Goal: Information Seeking & Learning: Learn about a topic

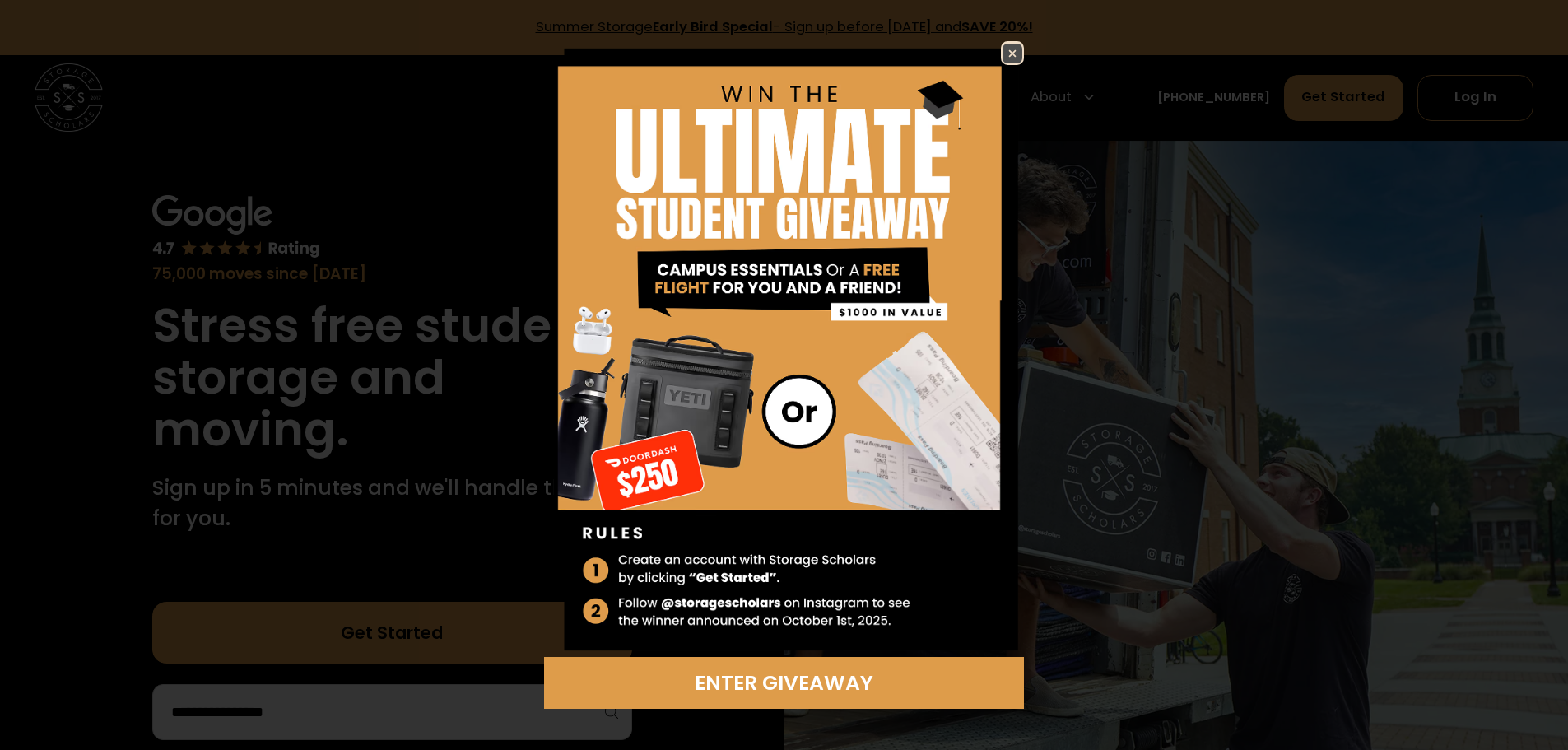
click at [1004, 58] on img at bounding box center [1012, 53] width 19 height 19
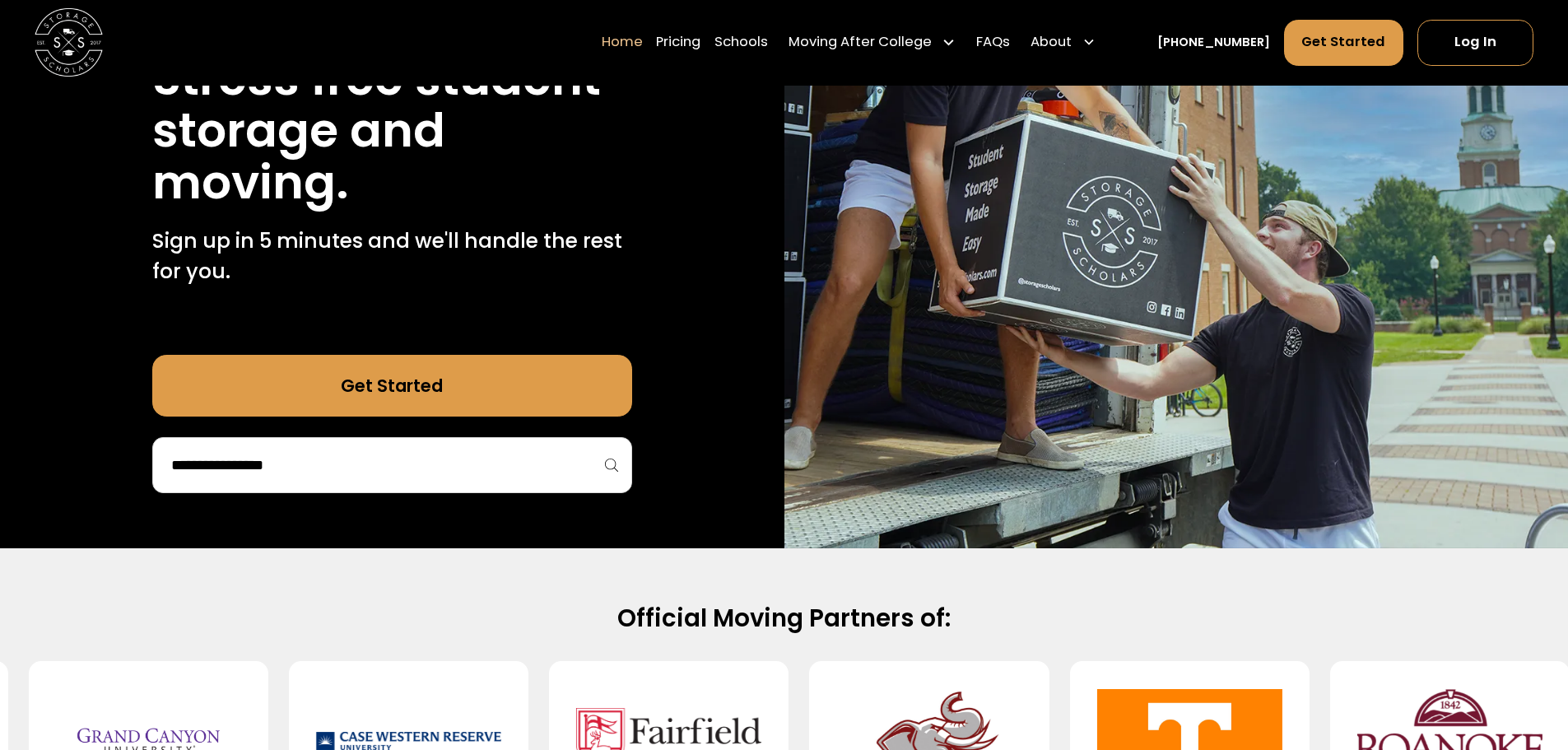
scroll to position [329, 0]
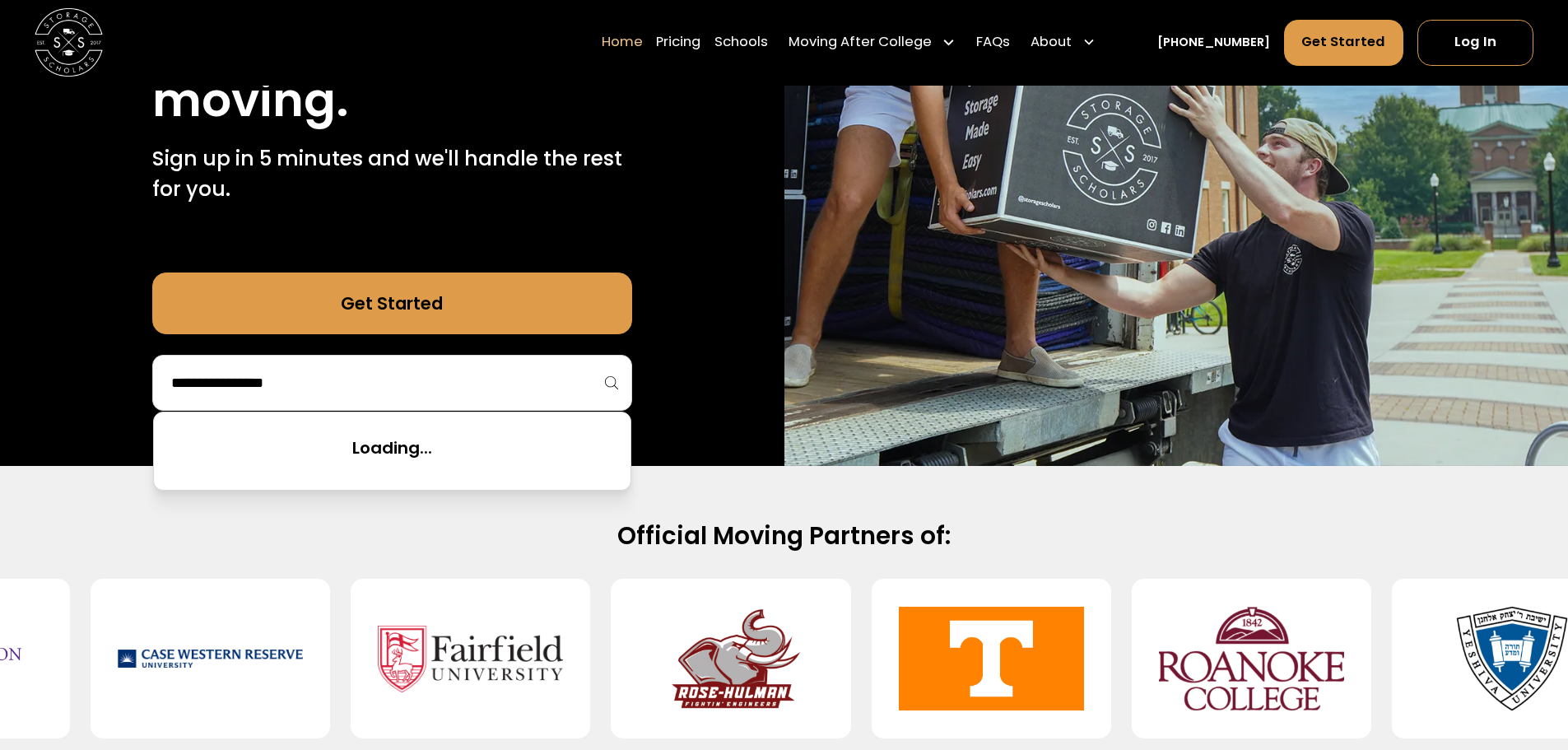
click at [601, 388] on input "search" at bounding box center [392, 382] width 445 height 28
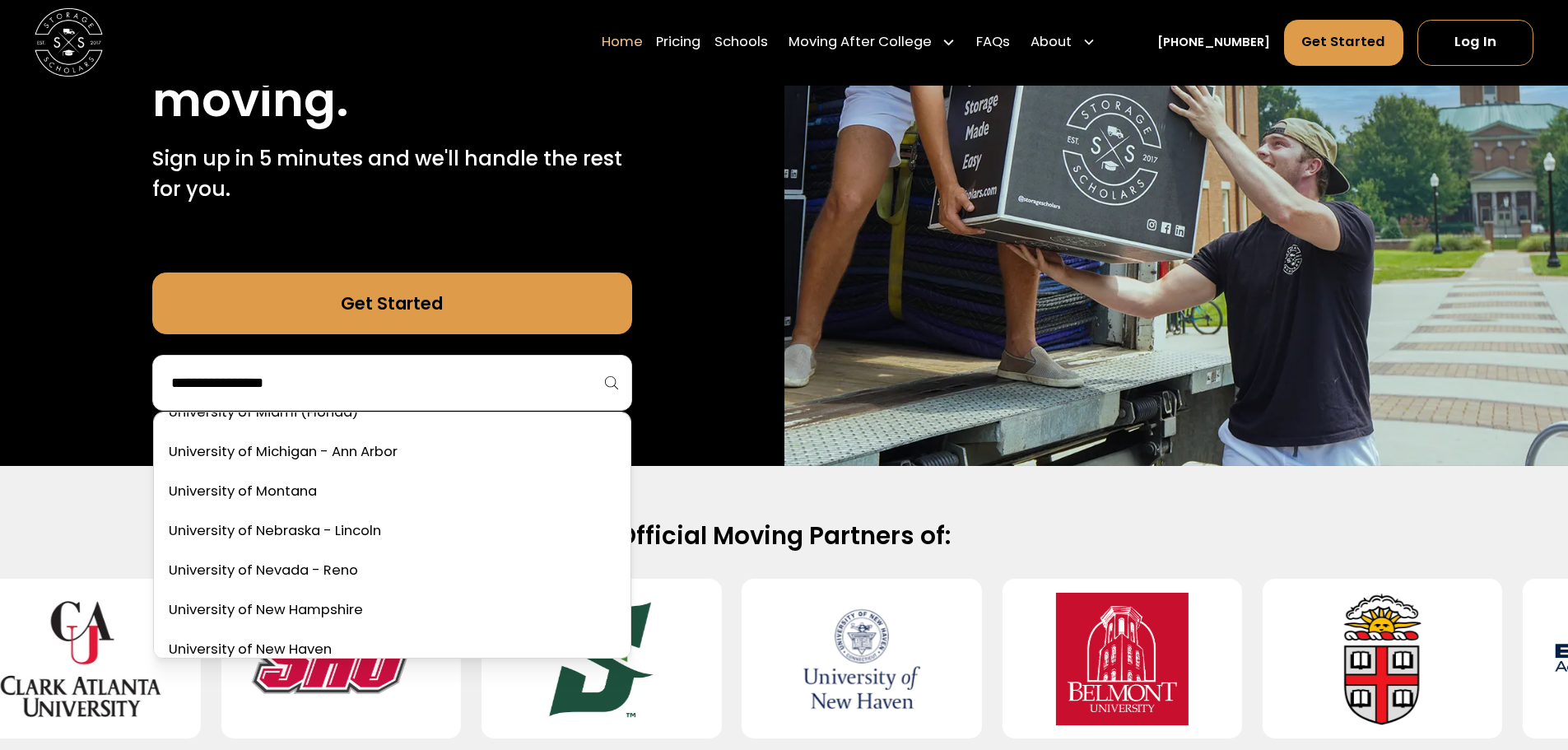
scroll to position [8809, 0]
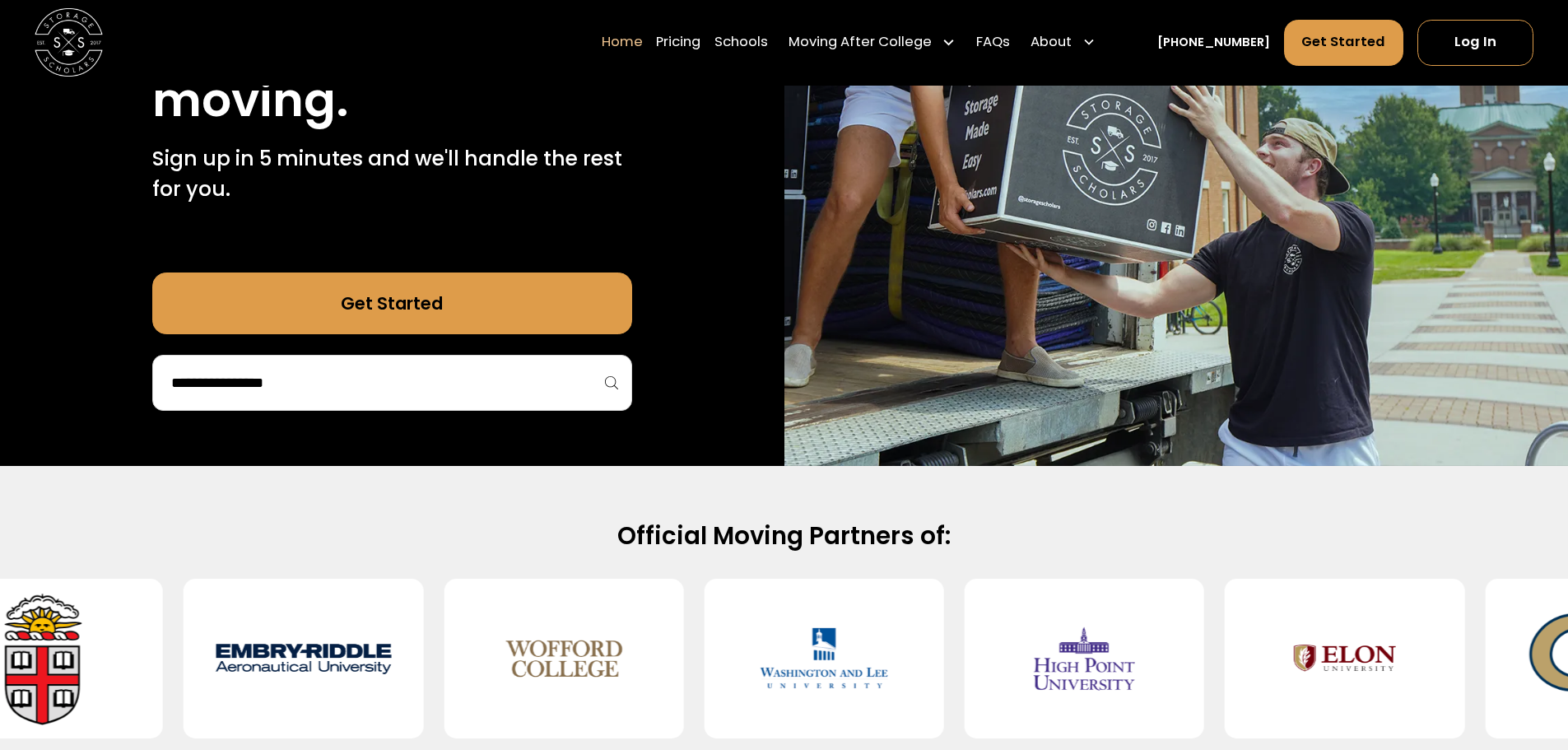
click at [608, 388] on div at bounding box center [392, 383] width 480 height 56
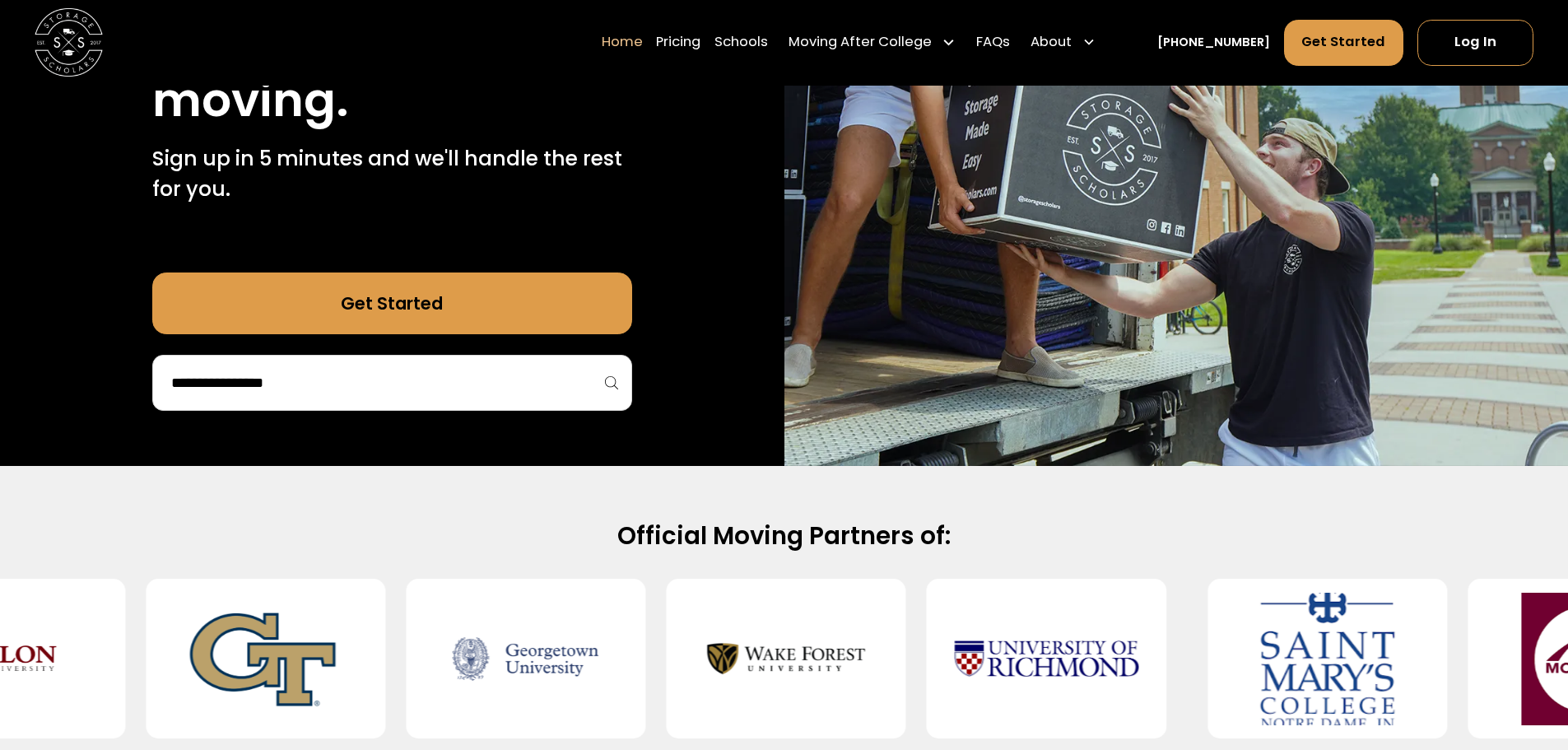
click at [508, 304] on link "Get Started" at bounding box center [392, 303] width 480 height 62
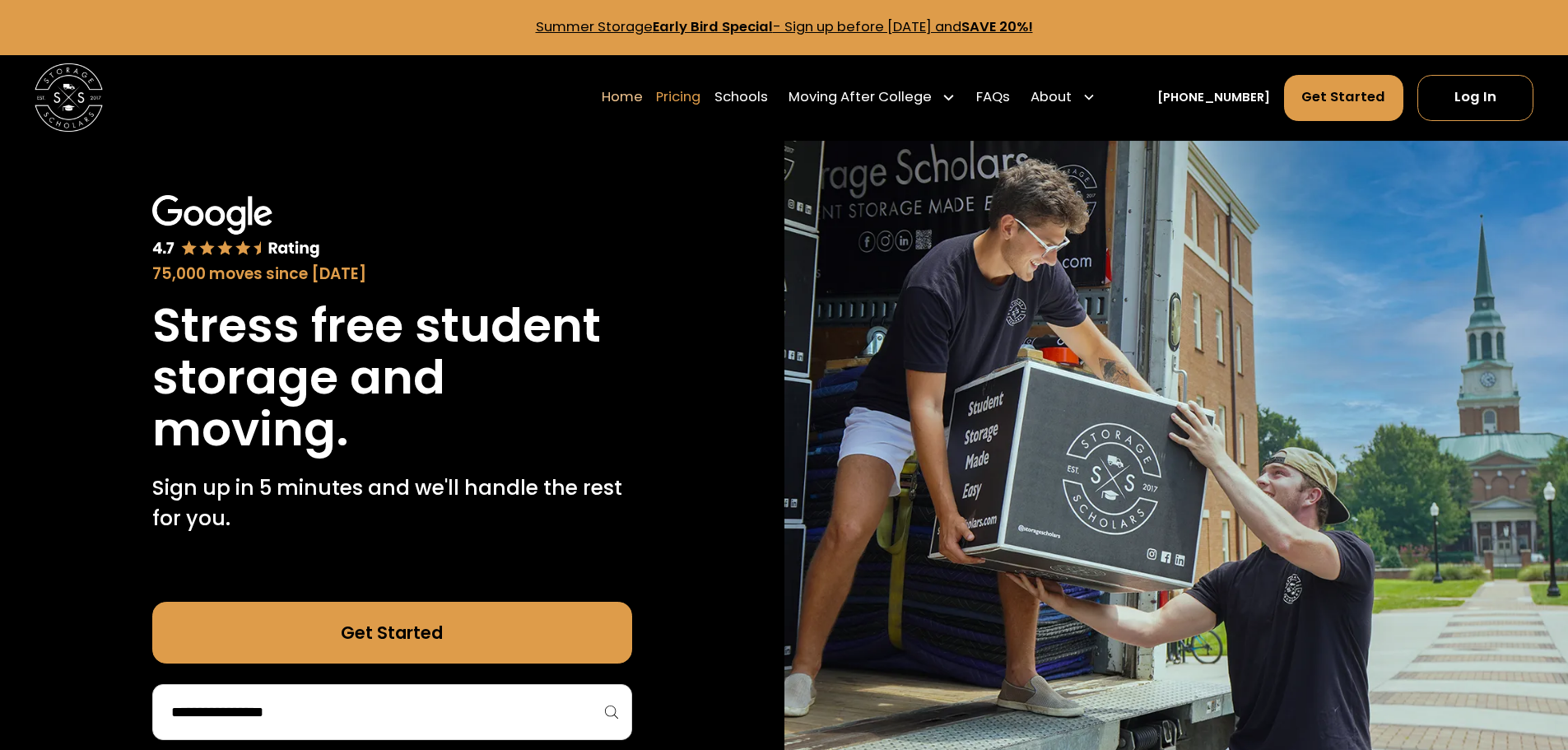
click at [696, 101] on link "Pricing" at bounding box center [678, 97] width 45 height 47
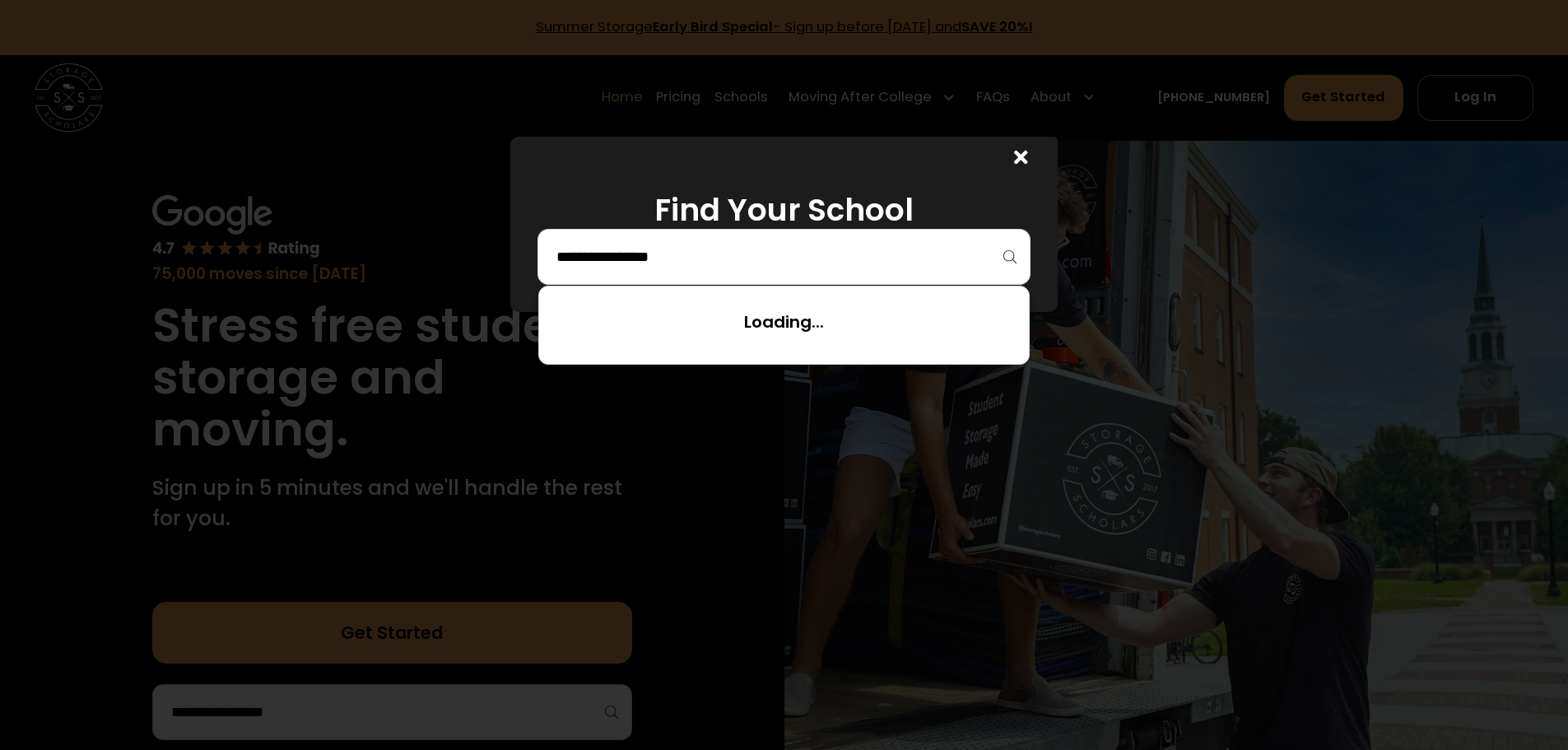
click at [988, 264] on input "search" at bounding box center [784, 256] width 458 height 28
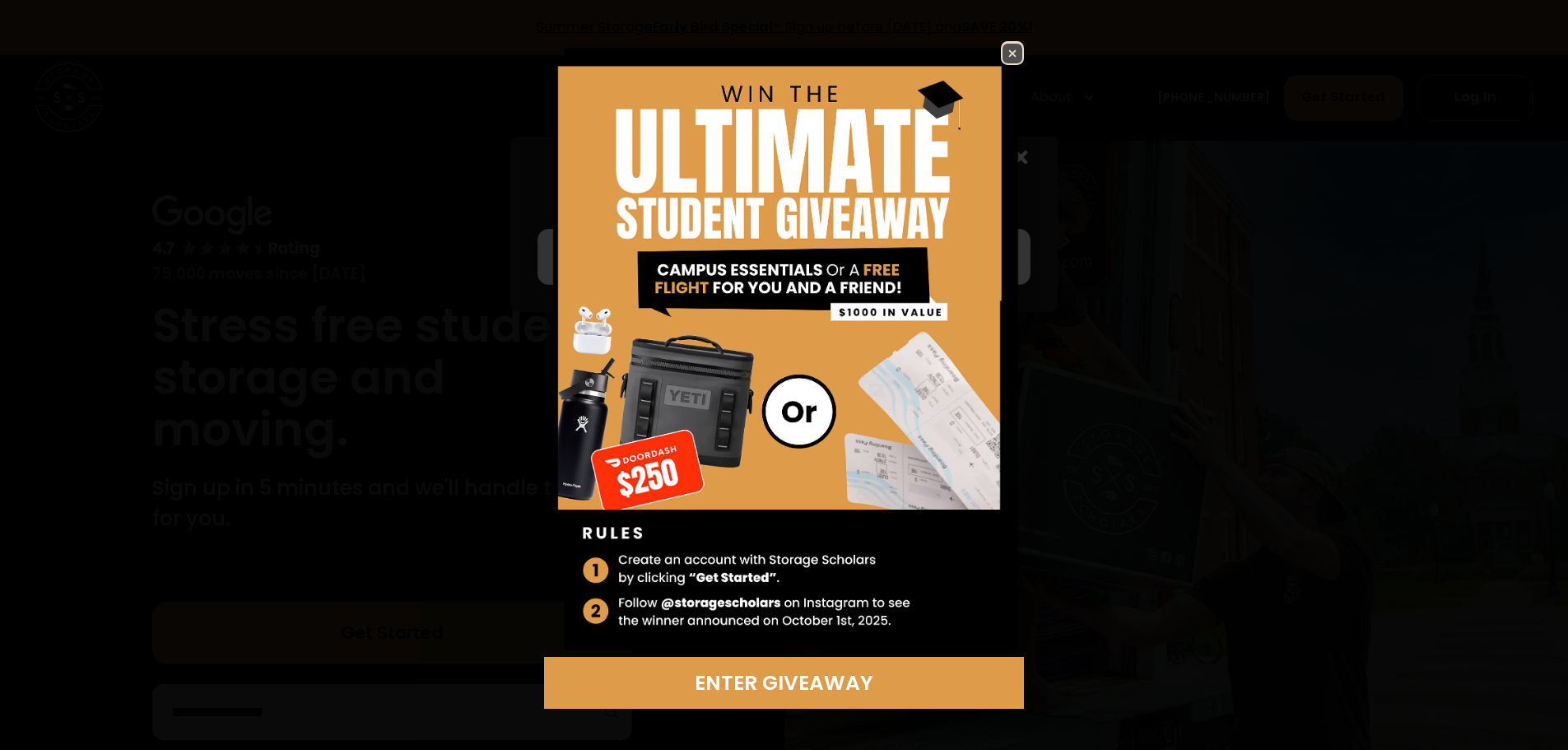
click at [1008, 55] on img at bounding box center [1012, 53] width 19 height 19
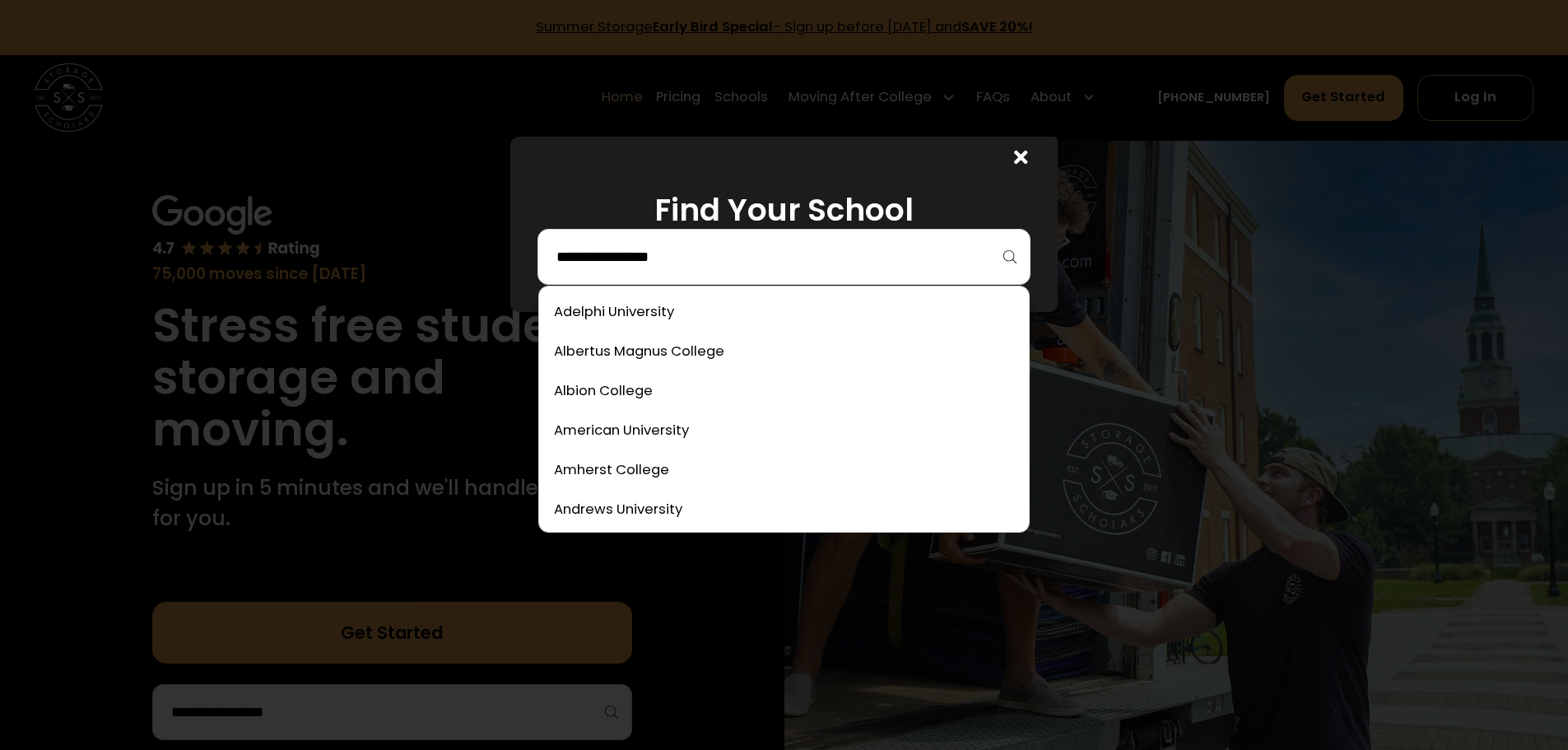
click at [926, 261] on input "search" at bounding box center [784, 256] width 458 height 28
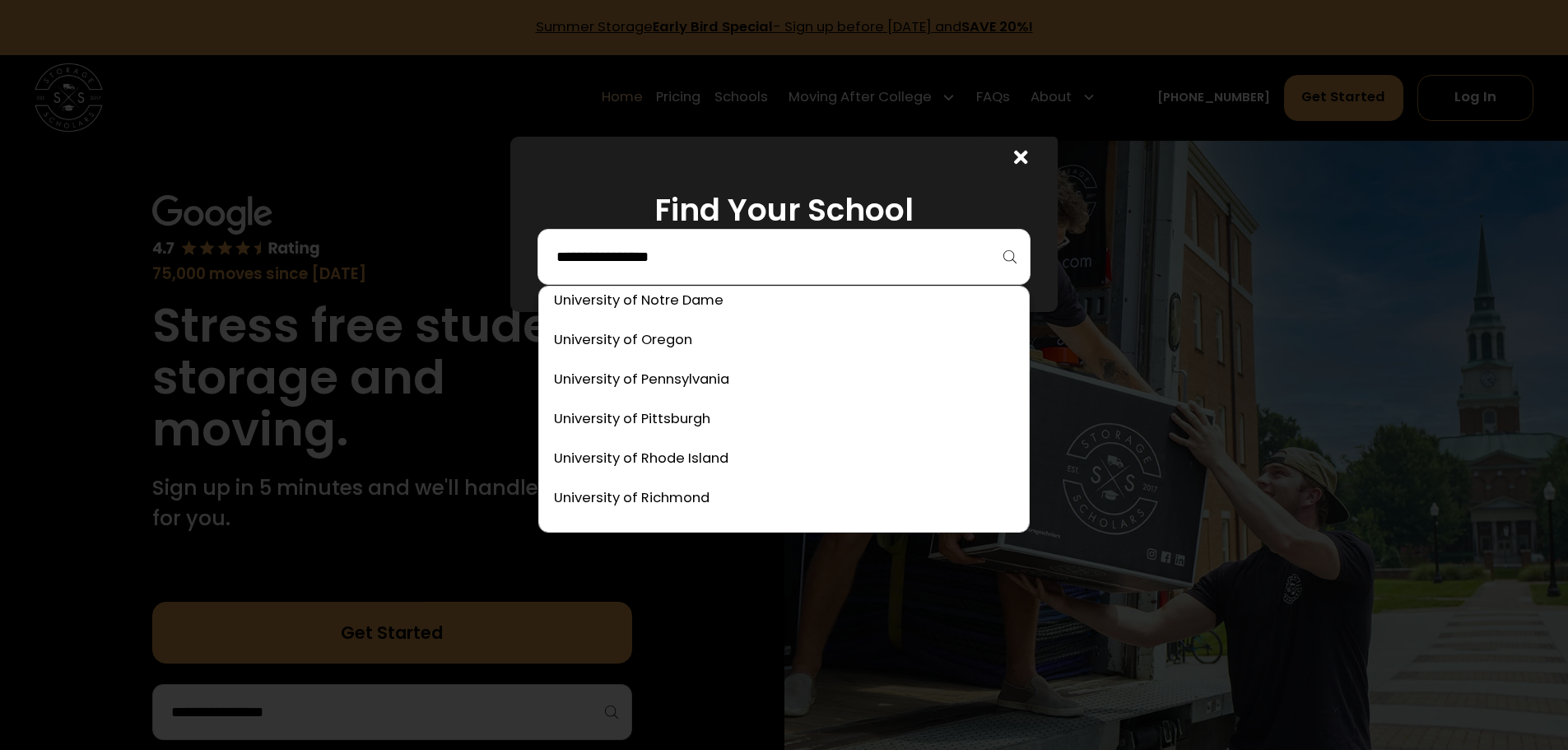
scroll to position [8804, 0]
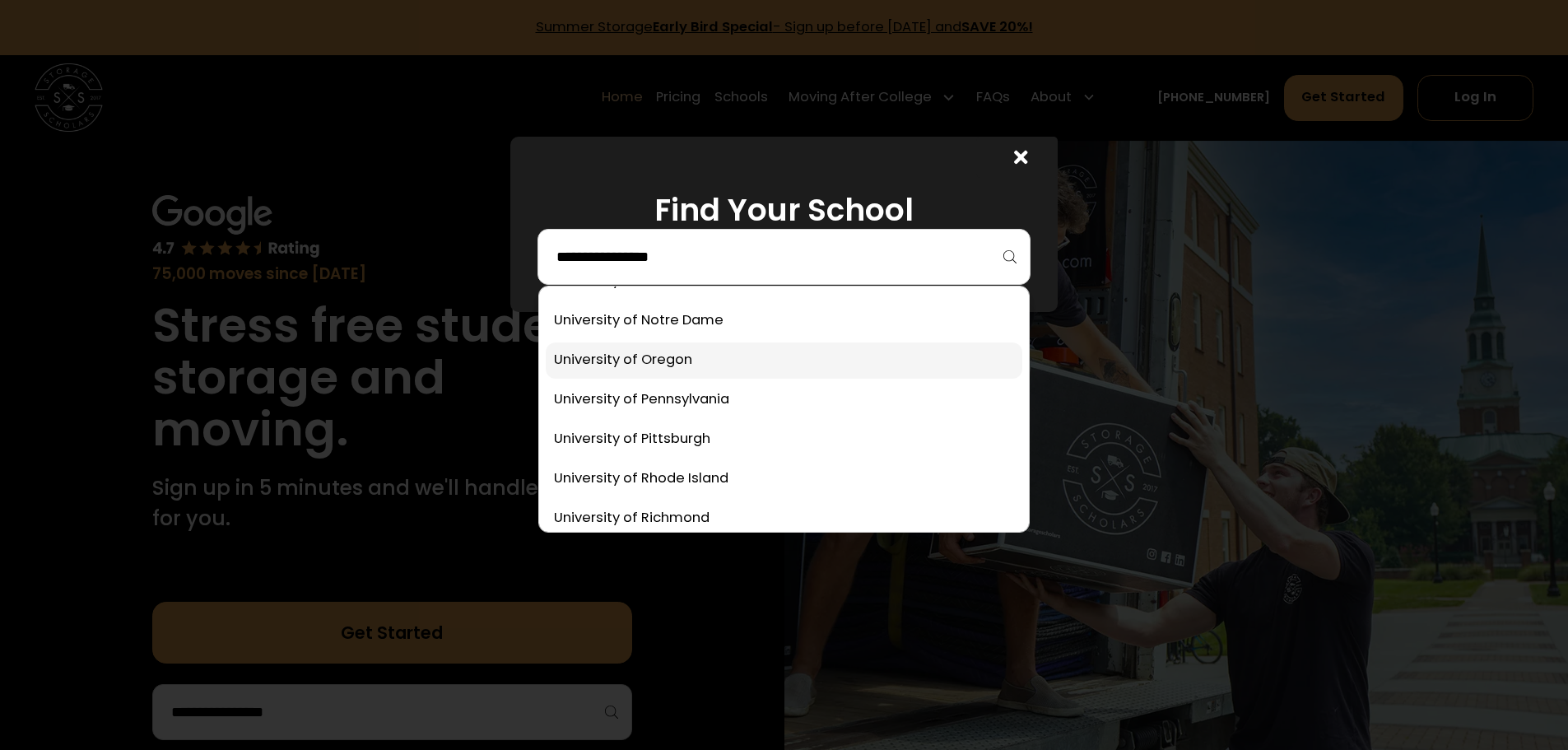
click at [658, 363] on link at bounding box center [784, 360] width 477 height 36
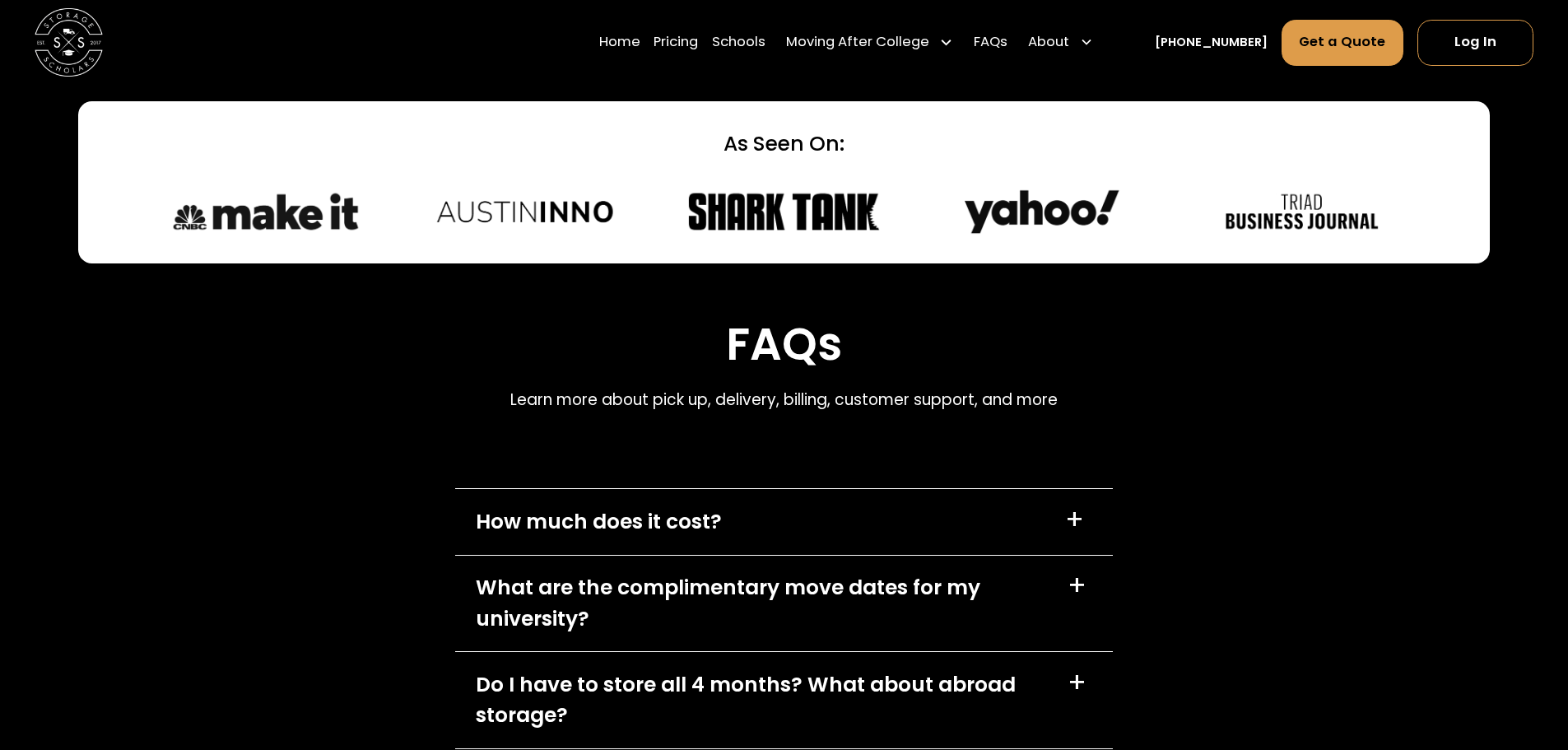
scroll to position [6853, 0]
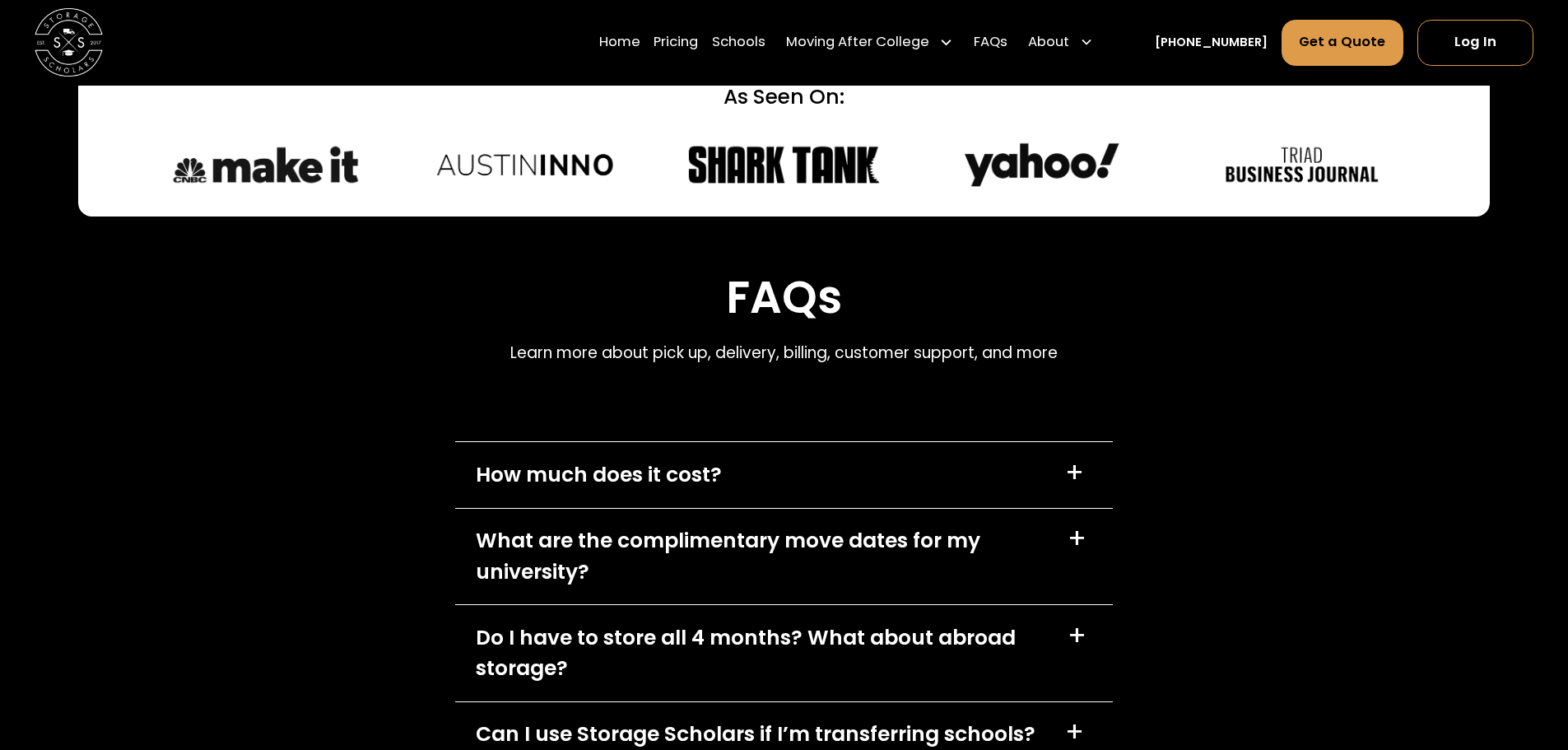
click at [1071, 459] on div "+" at bounding box center [1074, 473] width 19 height 27
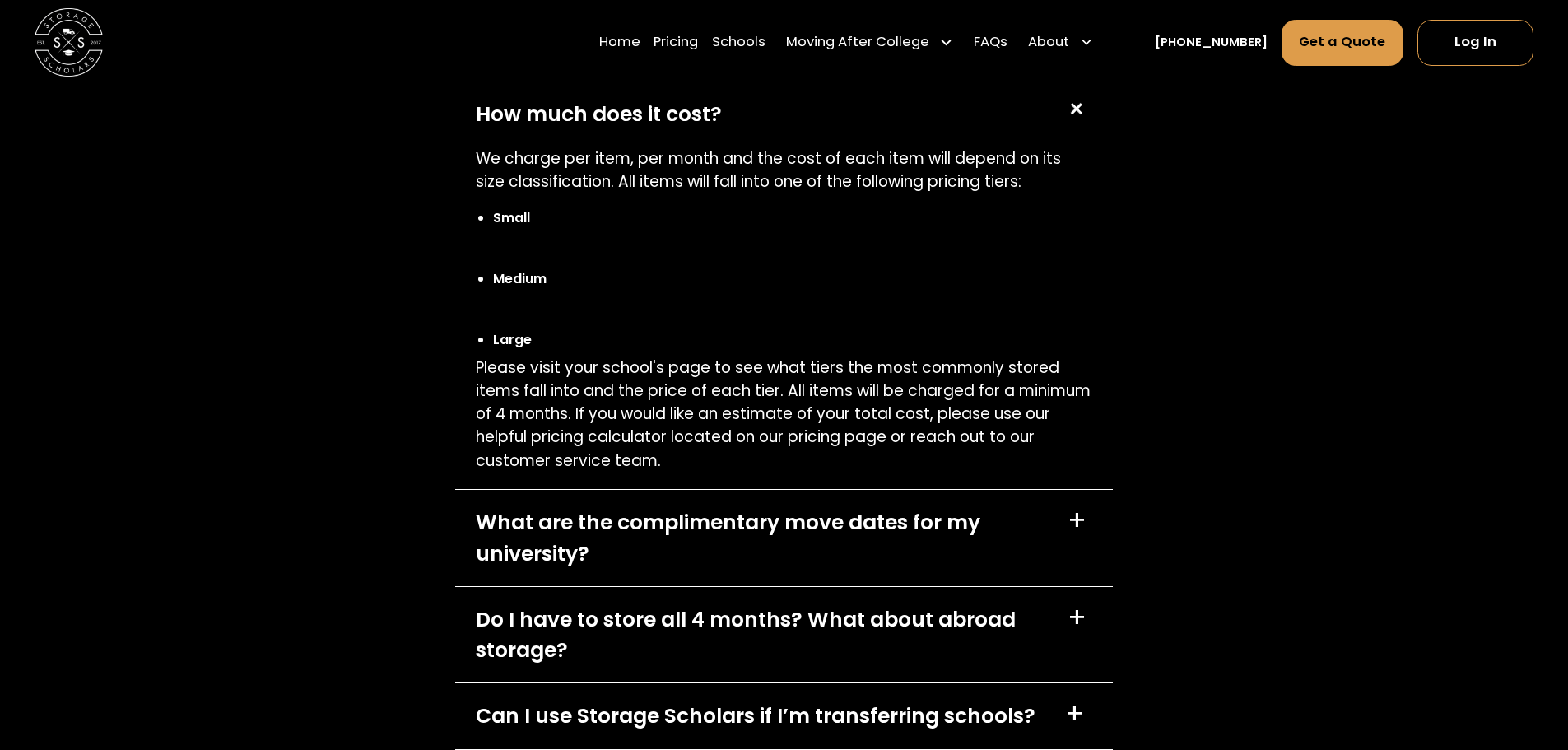
scroll to position [7265, 0]
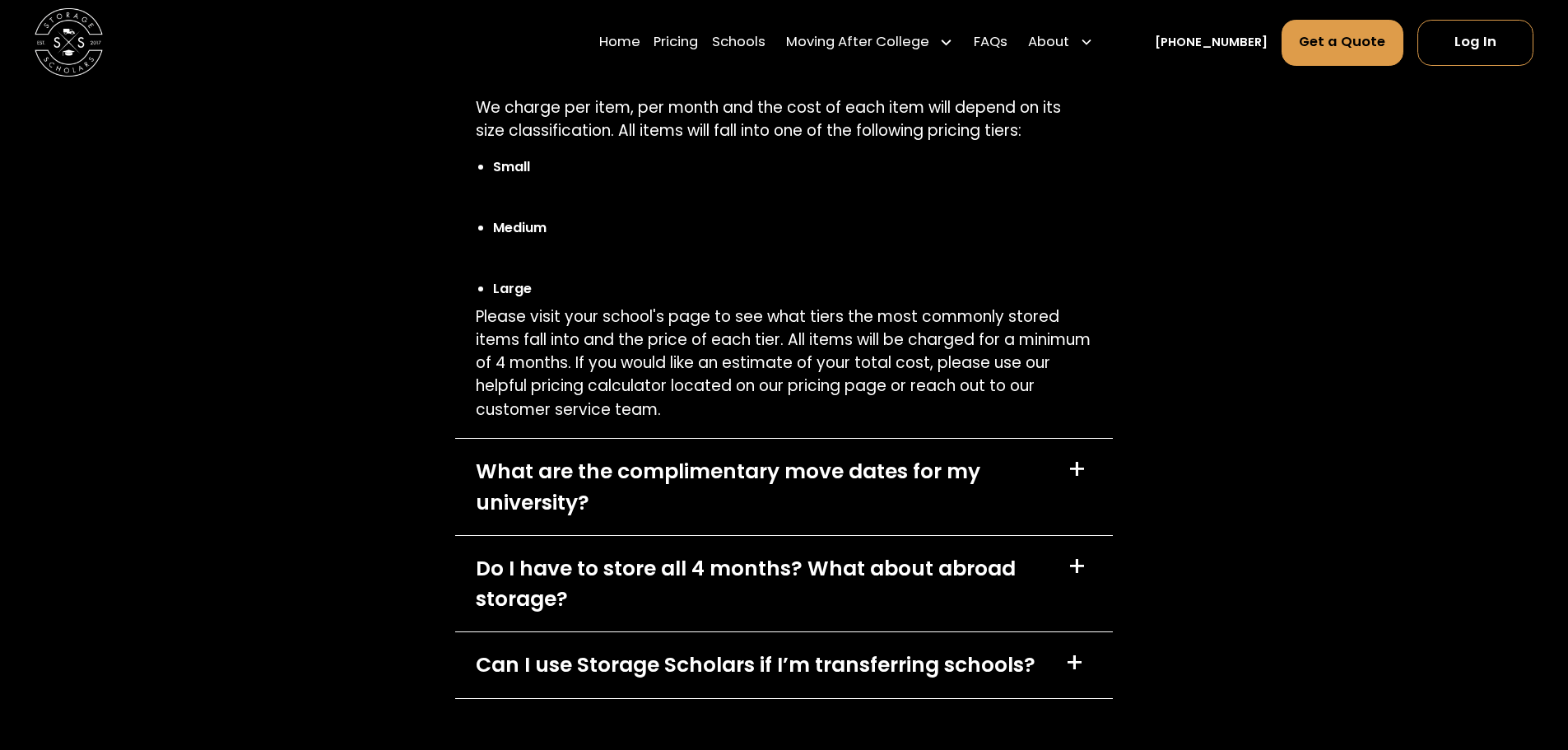
click at [1087, 553] on div "+" at bounding box center [1079, 567] width 25 height 27
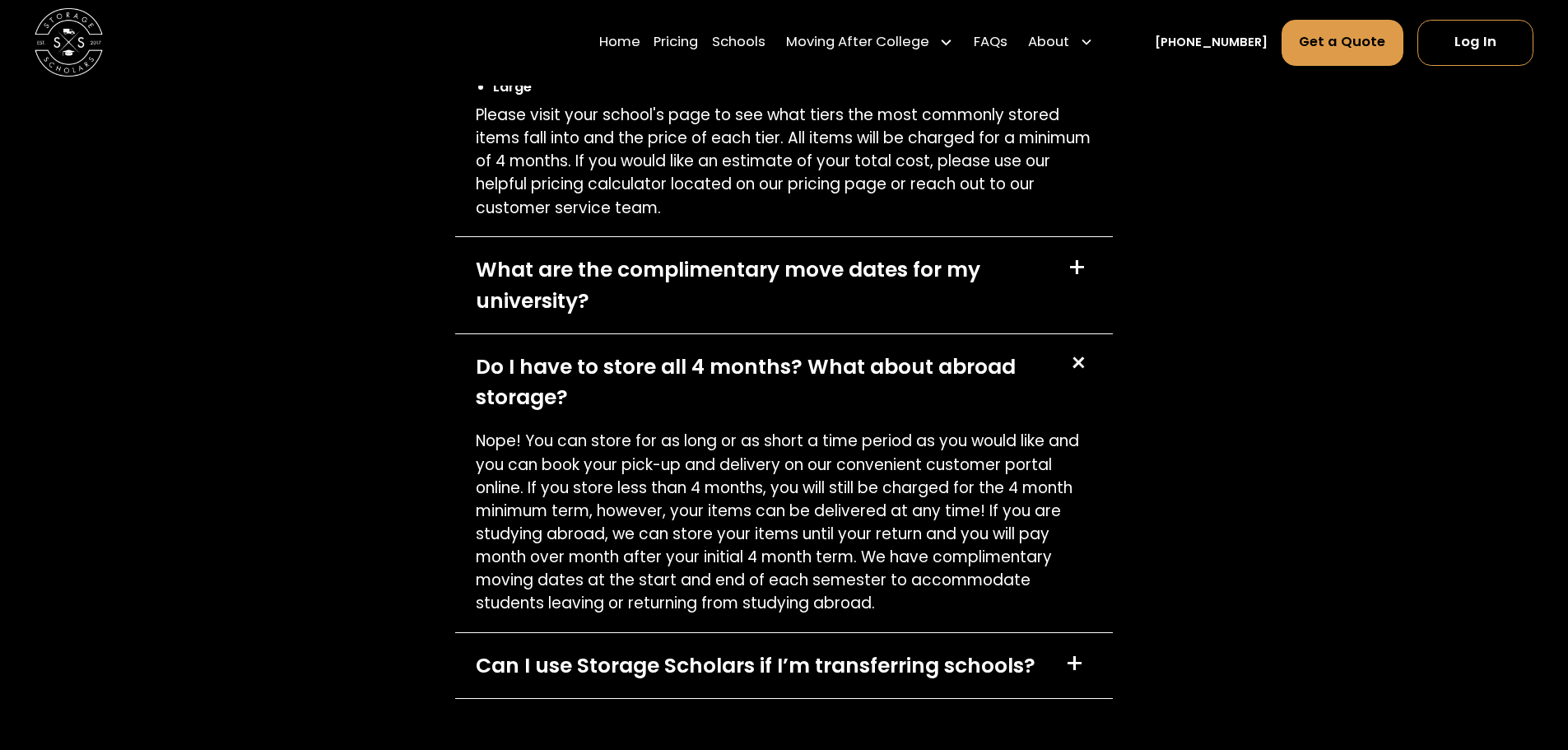
scroll to position [7512, 0]
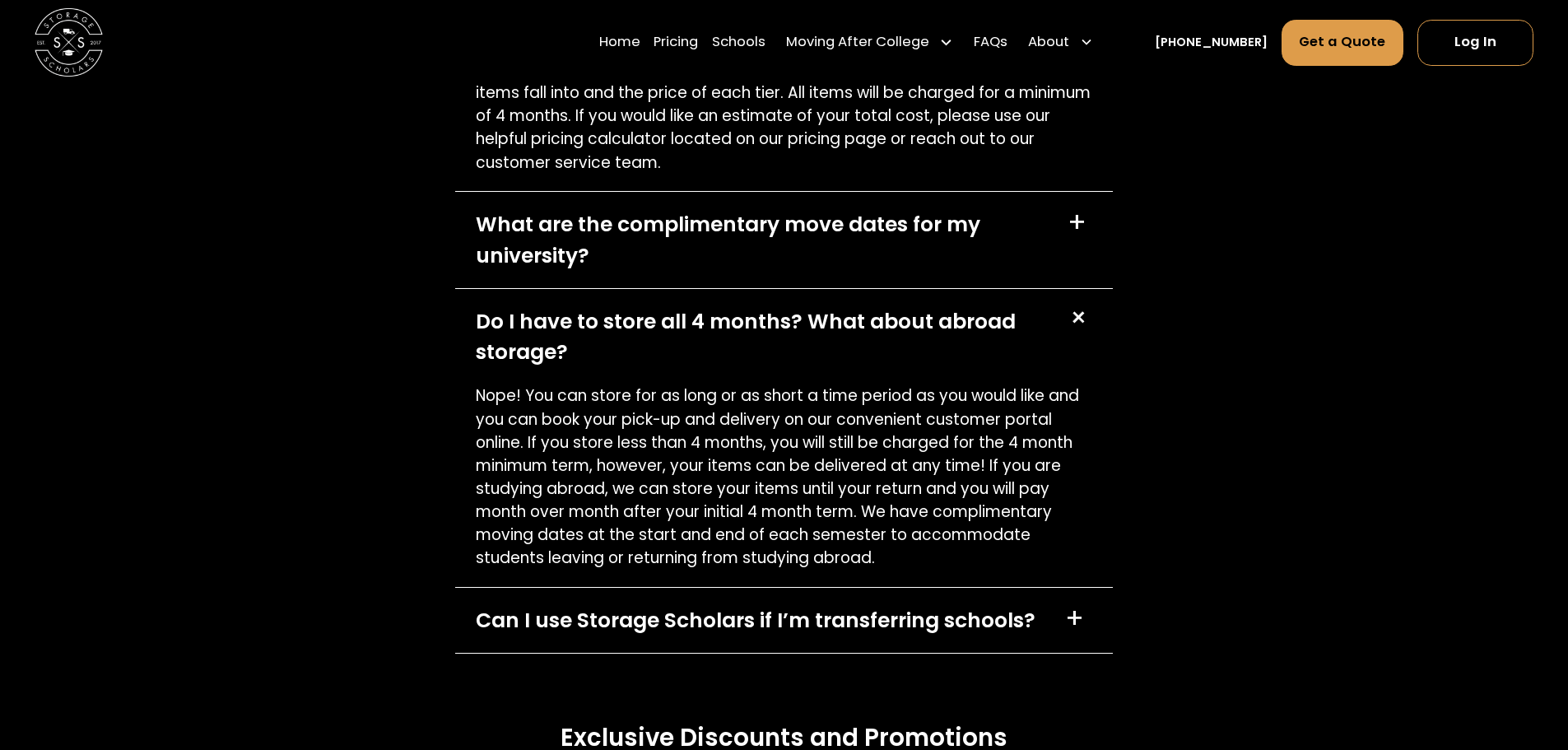
click at [1078, 605] on div "+" at bounding box center [1074, 619] width 19 height 27
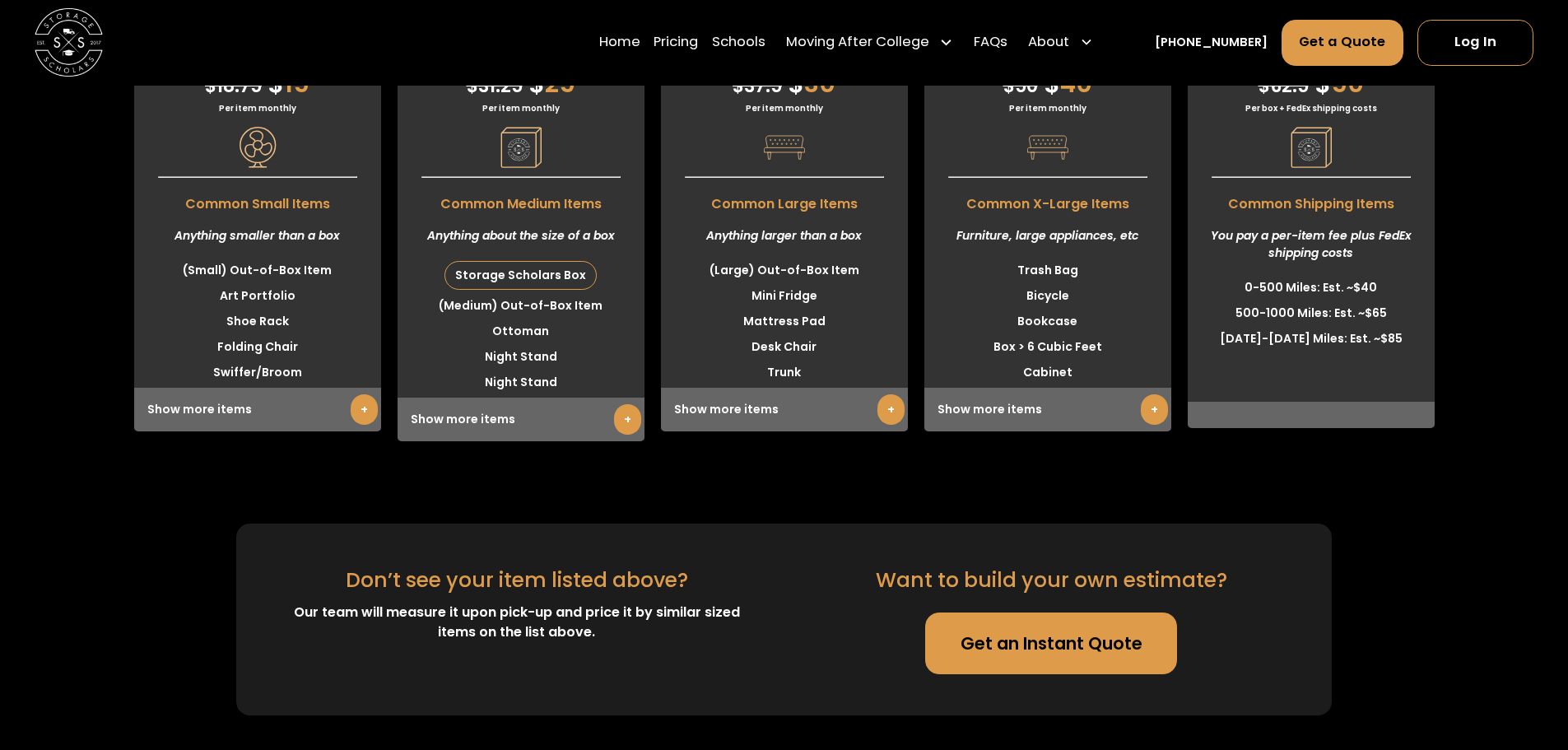
scroll to position [4300, 0]
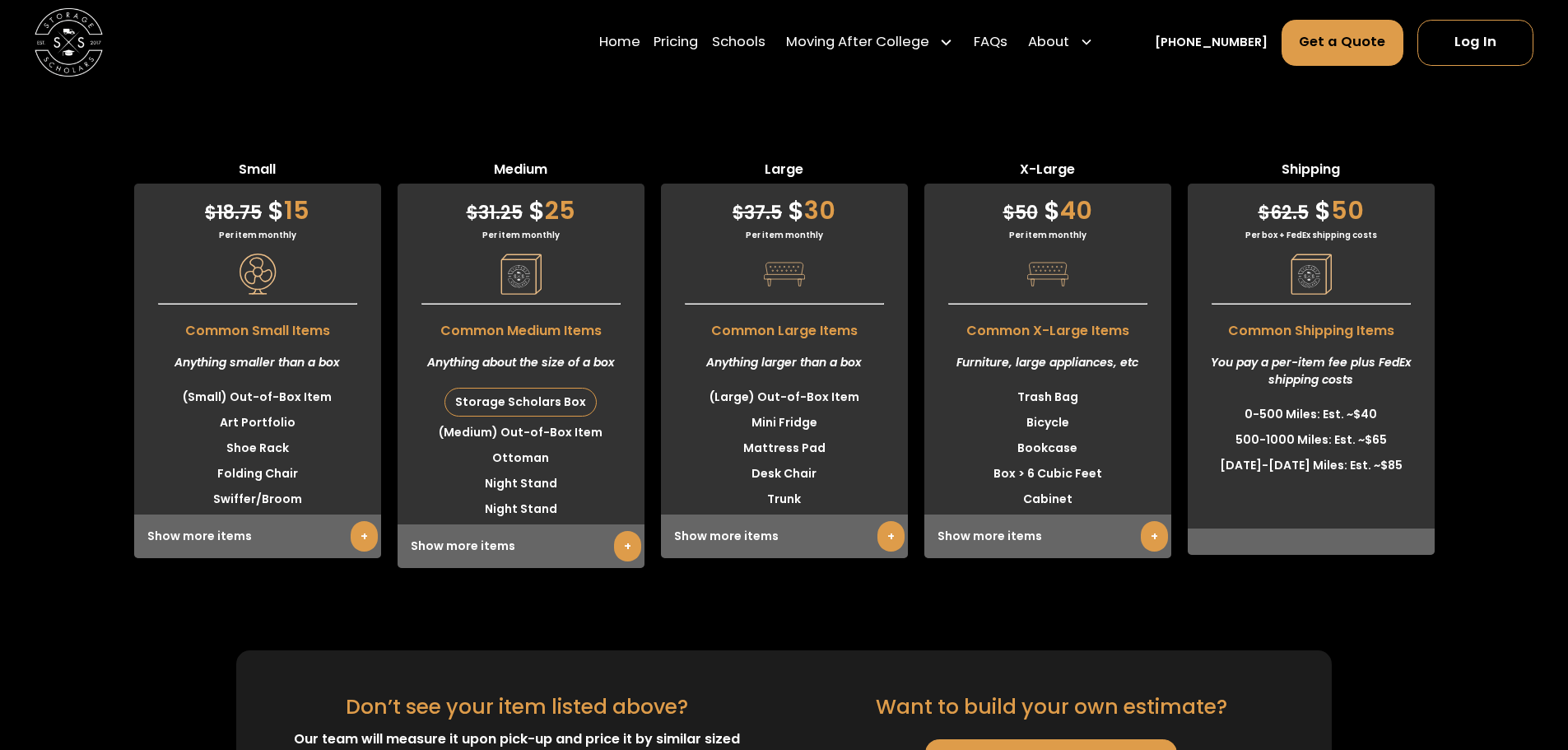
click at [626, 531] on link "+" at bounding box center [627, 546] width 27 height 30
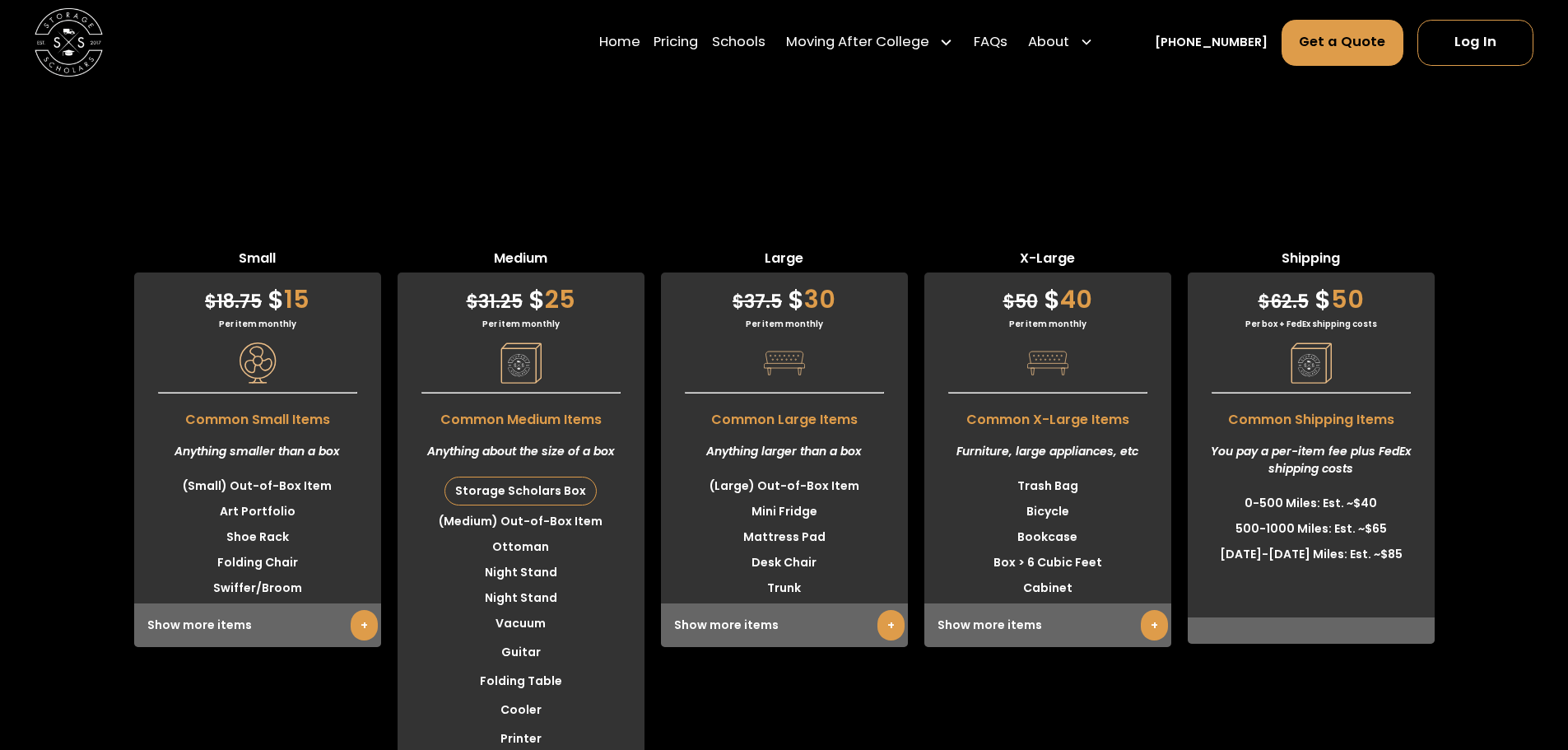
scroll to position [4136, 0]
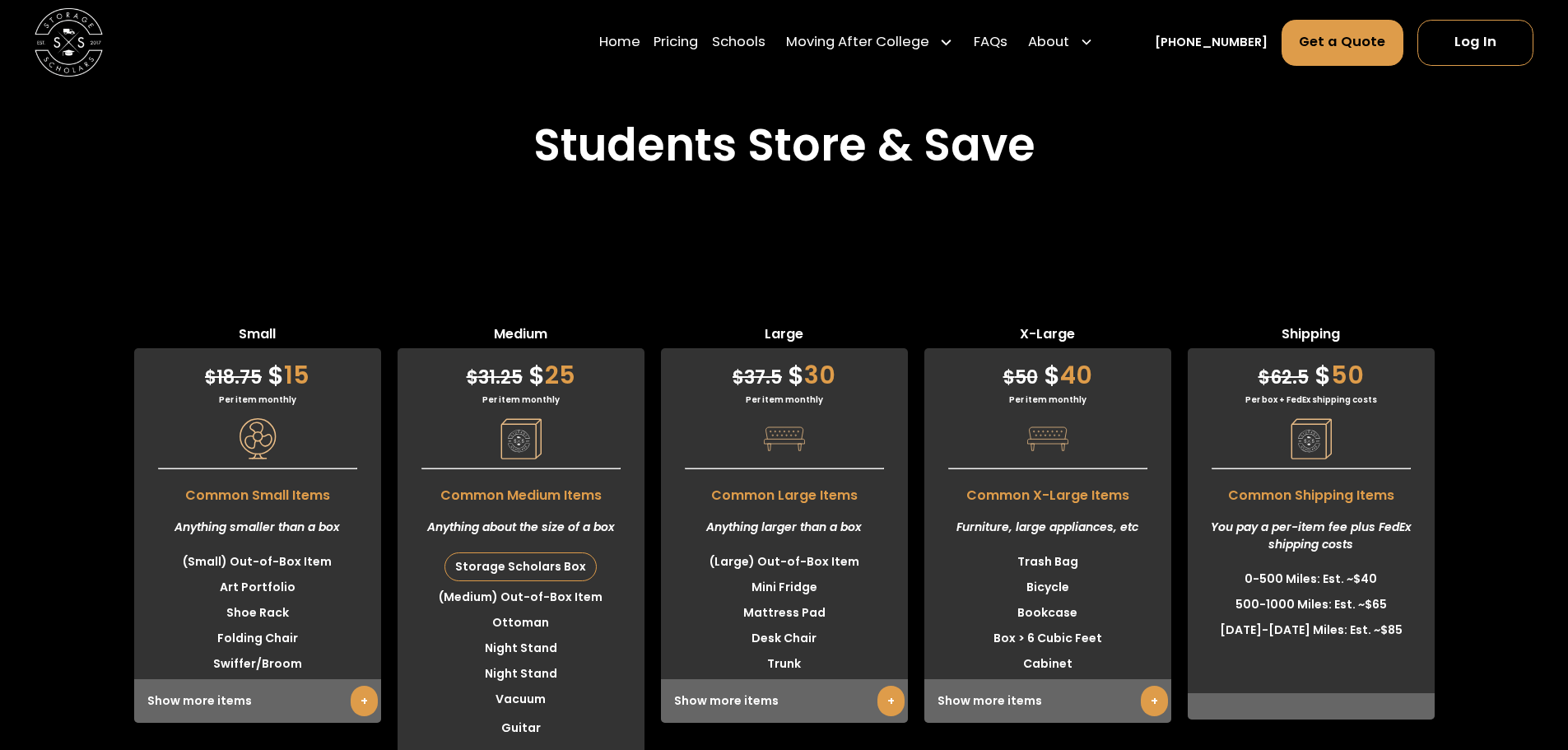
click at [1137, 679] on div "Show more items +" at bounding box center [1047, 701] width 247 height 44
click at [1155, 686] on link "+" at bounding box center [1154, 701] width 27 height 30
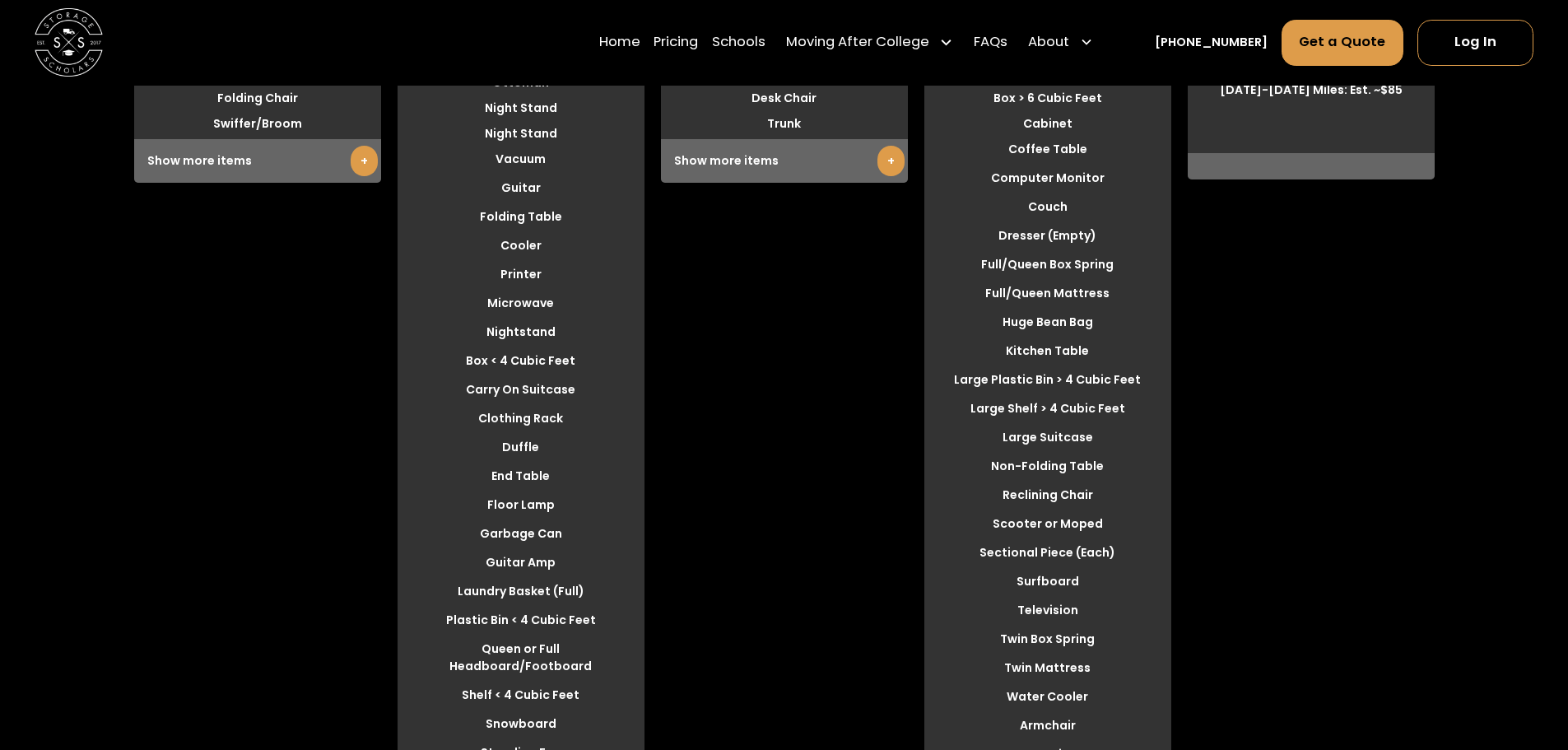
scroll to position [4712, 0]
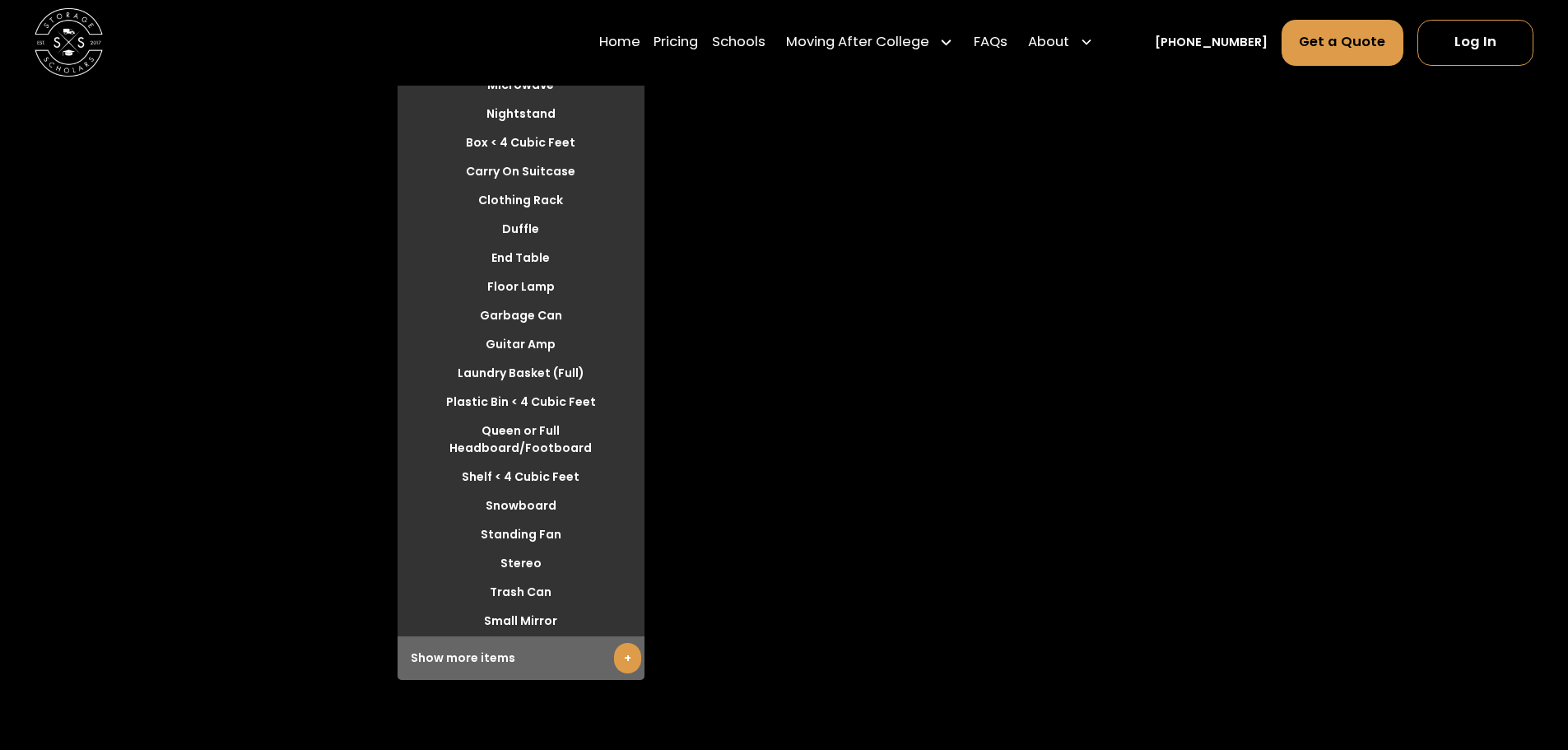
scroll to position [4959, 0]
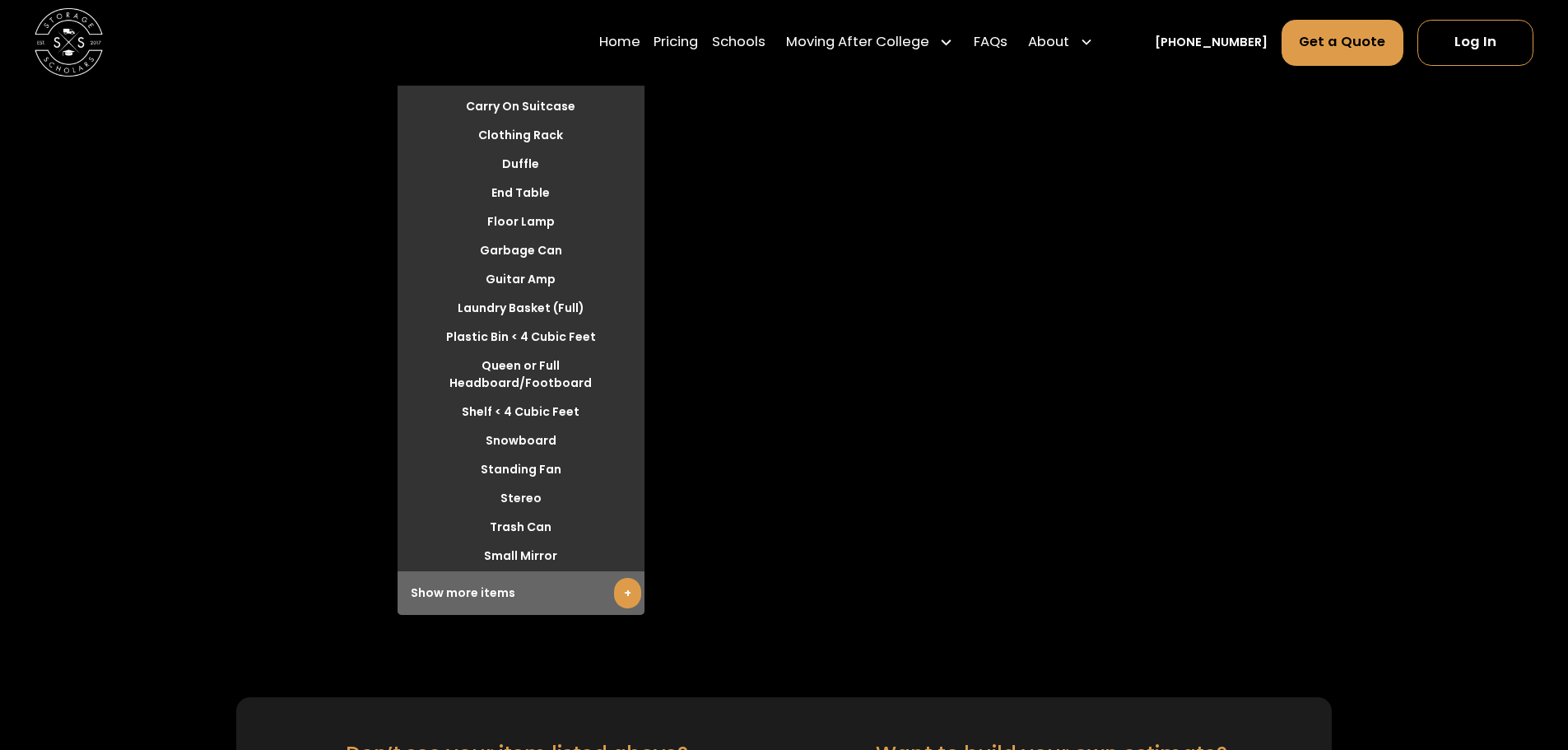
click at [628, 578] on link "+" at bounding box center [627, 594] width 27 height 30
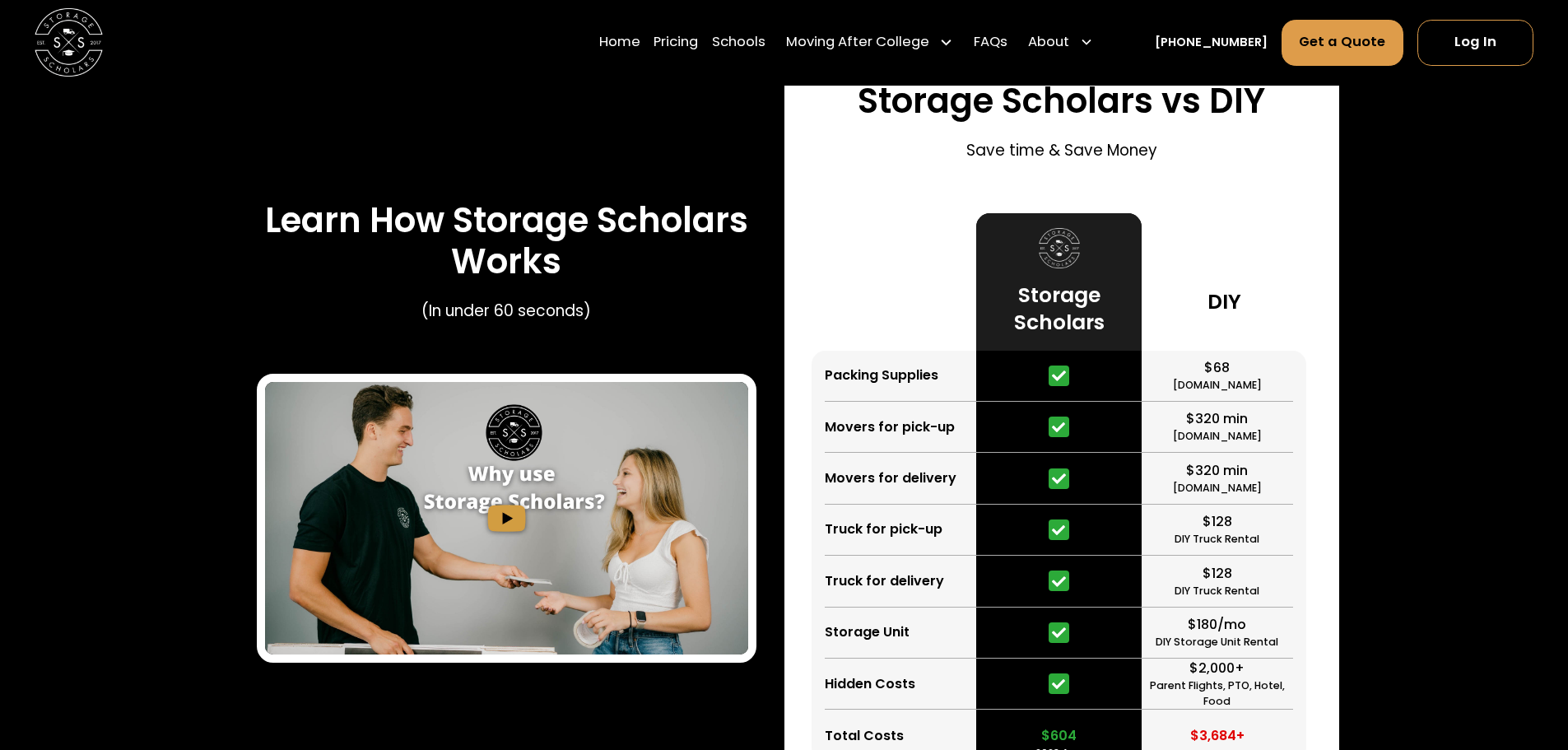
scroll to position [2552, 0]
